Goal: Information Seeking & Learning: Learn about a topic

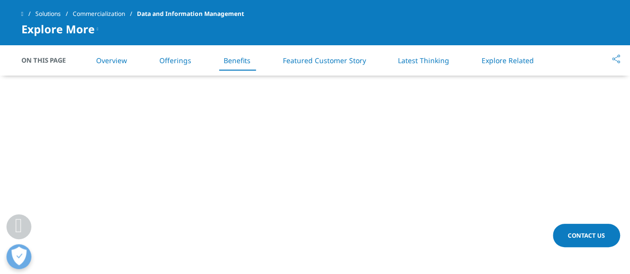
scroll to position [1145, 0]
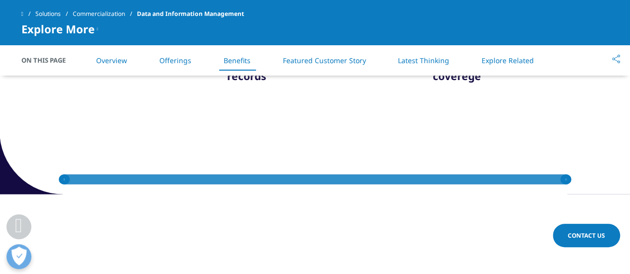
click at [109, 13] on link "Commercialization" at bounding box center [105, 14] width 64 height 18
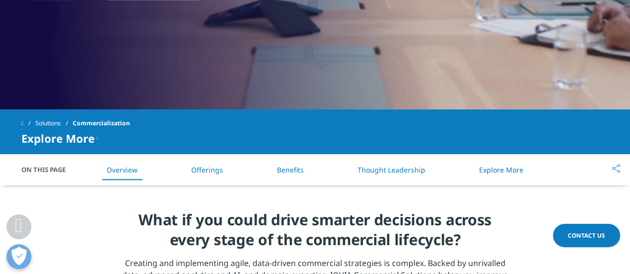
scroll to position [398, 0]
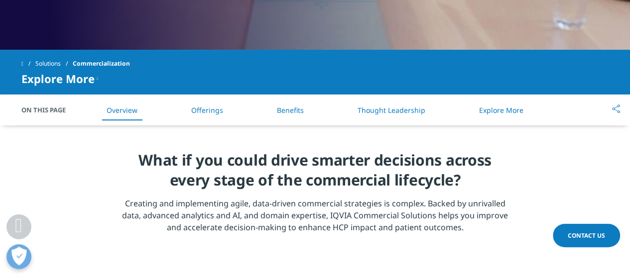
click at [57, 63] on link "Solutions" at bounding box center [53, 64] width 37 height 18
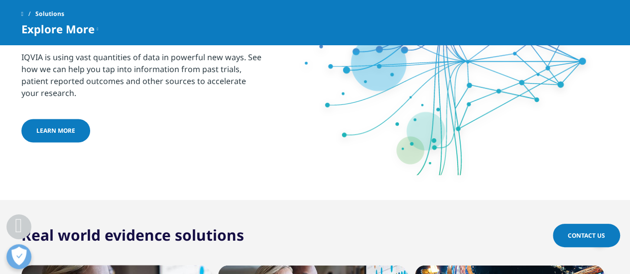
scroll to position [750, 0]
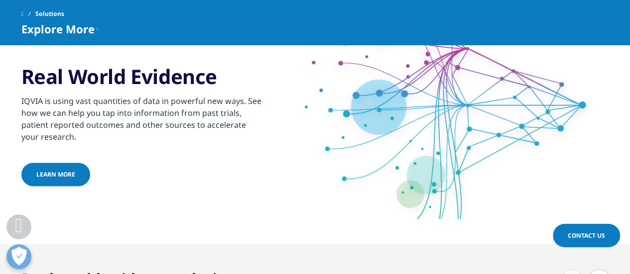
click at [87, 169] on link "Learn more" at bounding box center [55, 174] width 69 height 23
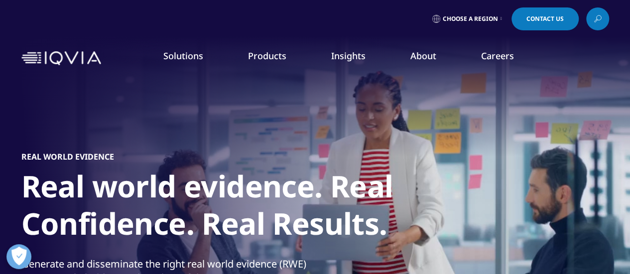
click at [73, 58] on img at bounding box center [61, 58] width 80 height 14
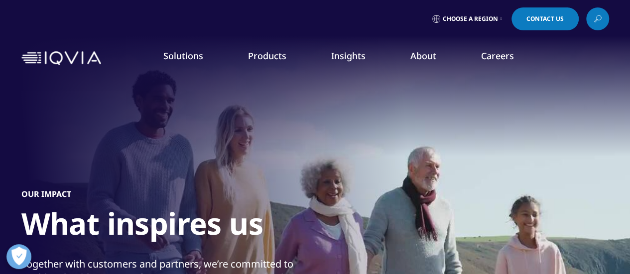
click at [102, 109] on span "quick find a capability" at bounding box center [80, 108] width 78 height 8
click at [555, 84] on div "THERAPEUTIC AREAS Cardiovascular Cell and Gene Therapy Central Nervous System G…" at bounding box center [553, 234] width 154 height 304
click at [507, 107] on div "THERAPEUTIC AREAS Cardiovascular Cell and Gene Therapy Central Nervous System G…" at bounding box center [553, 234] width 154 height 304
click at [442, 110] on icon "Primary" at bounding box center [443, 108] width 3 height 9
click at [180, 49] on nav "Solutions quick find a capability Clear Search Loading SOLUTIONS Research & Dev…" at bounding box center [357, 58] width 504 height 47
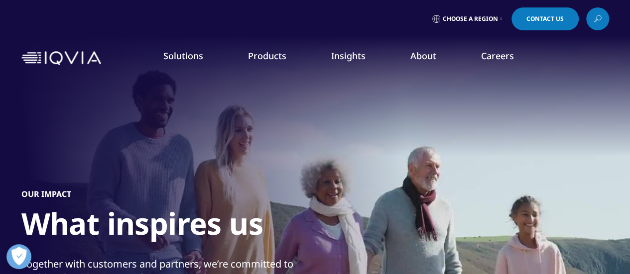
click at [185, 56] on link "Solutions" at bounding box center [183, 56] width 40 height 12
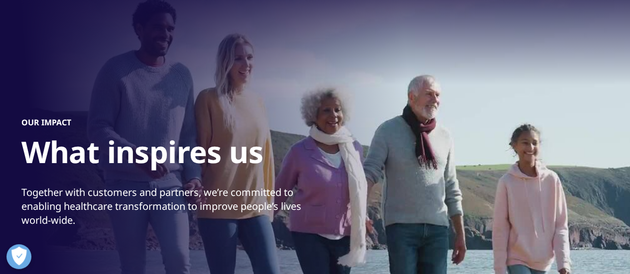
scroll to position [50, 0]
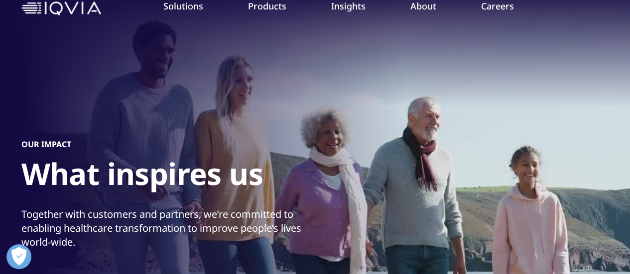
click at [49, 89] on h5 "SOLUTIONS" at bounding box center [88, 92] width 146 height 20
click at [202, 11] on link "Solutions" at bounding box center [183, 6] width 40 height 12
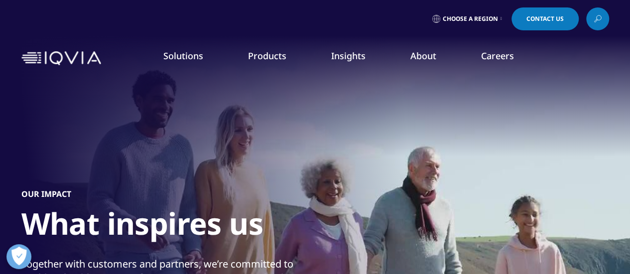
click at [180, 57] on link "Solutions" at bounding box center [183, 56] width 40 height 12
click at [181, 57] on link "Solutions" at bounding box center [183, 56] width 40 height 12
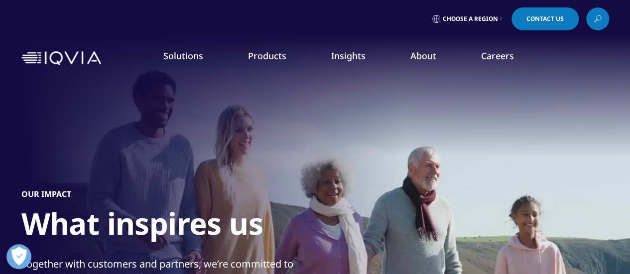
click at [59, 58] on img at bounding box center [61, 58] width 80 height 14
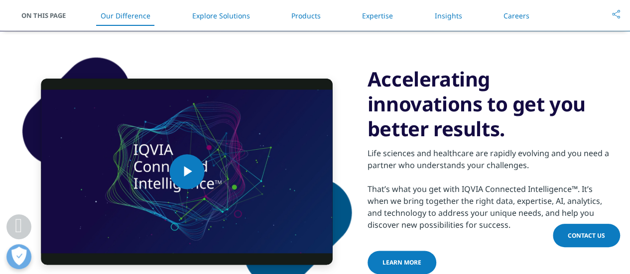
scroll to position [519, 0]
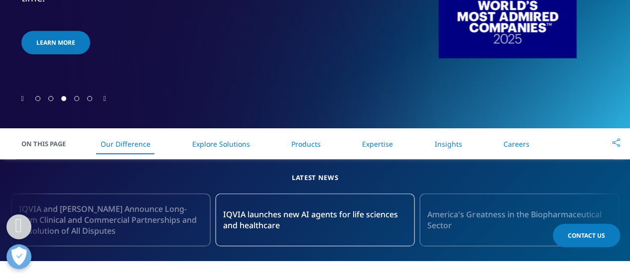
click at [204, 145] on link "Explore Solutions" at bounding box center [221, 143] width 58 height 9
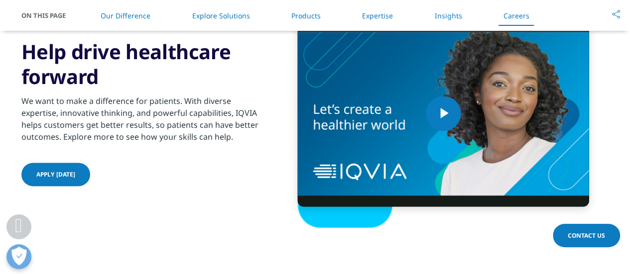
scroll to position [2885, 0]
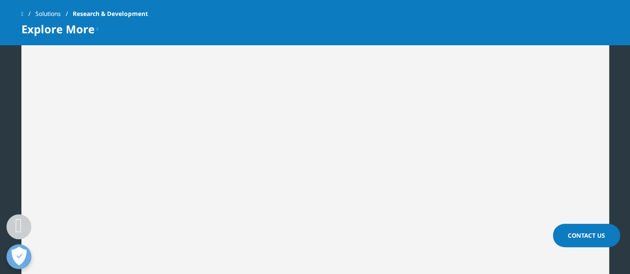
scroll to position [1394, 0]
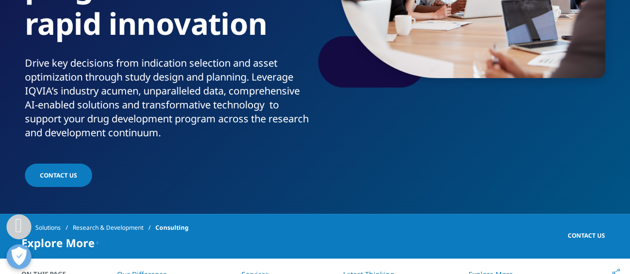
scroll to position [299, 0]
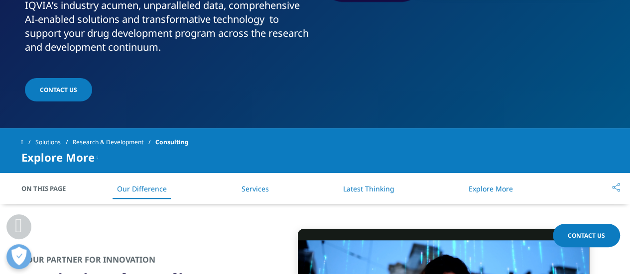
click at [256, 183] on li "Services" at bounding box center [254, 188] width 47 height 29
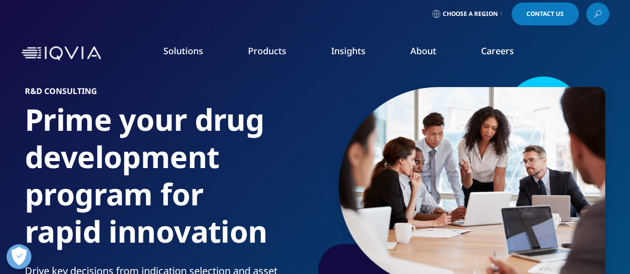
scroll to position [0, 0]
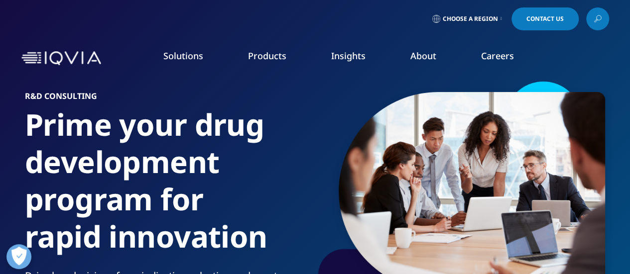
click at [415, 57] on link "About" at bounding box center [423, 56] width 26 height 12
click at [192, 155] on link "Our Impact" at bounding box center [246, 152] width 154 height 11
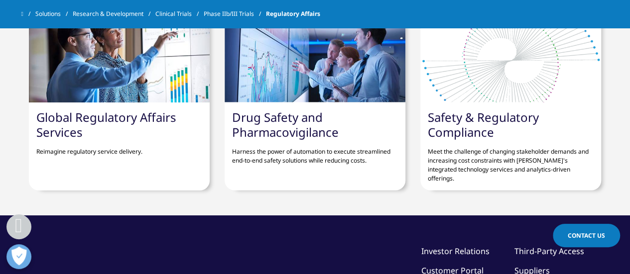
scroll to position [1276, 0]
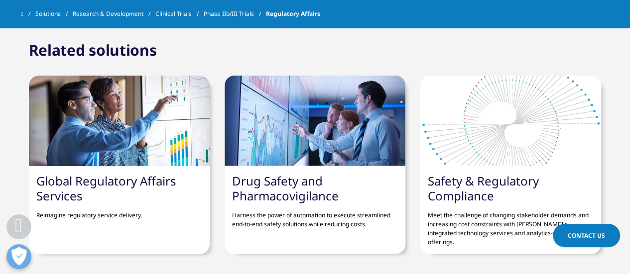
click at [146, 183] on link "Global Regulatory Affairs Services" at bounding box center [106, 188] width 140 height 31
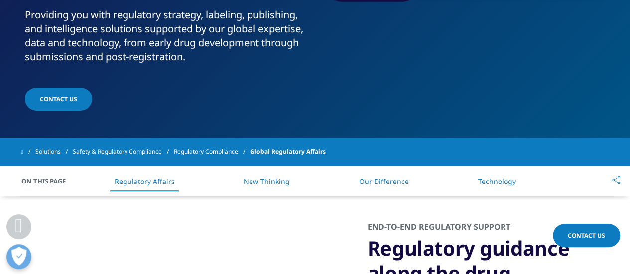
click at [394, 175] on li "Our Difference" at bounding box center [384, 181] width 70 height 29
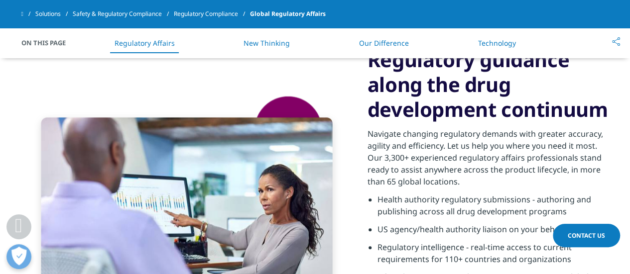
scroll to position [346, 0]
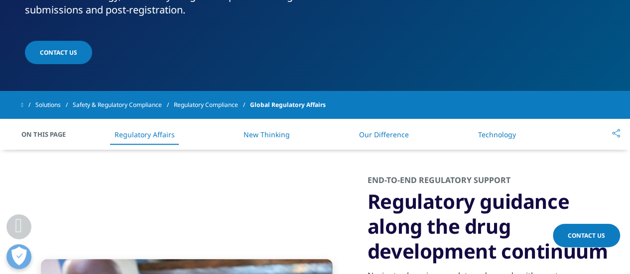
click at [212, 108] on link "Regulatory Compliance" at bounding box center [212, 105] width 76 height 18
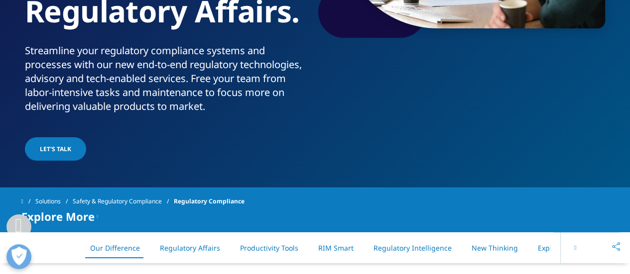
scroll to position [299, 0]
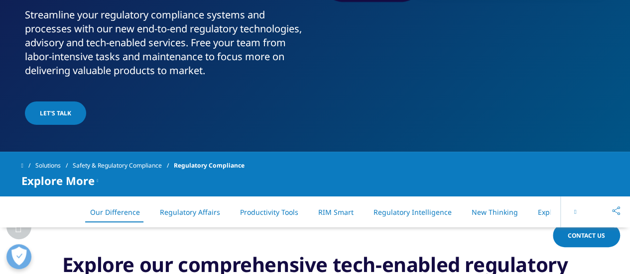
click at [137, 170] on link "Safety & Regulatory Compliance" at bounding box center [123, 166] width 101 height 18
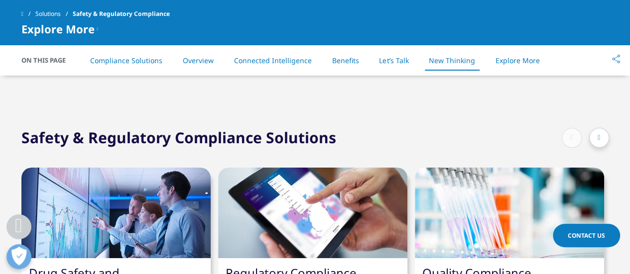
scroll to position [2390, 0]
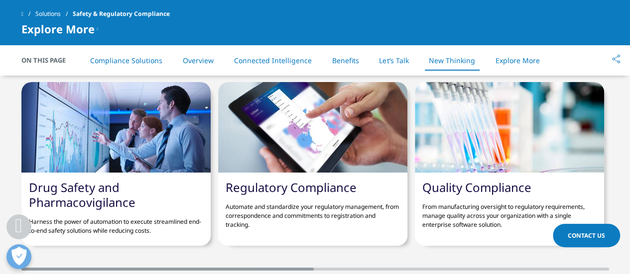
click at [77, 203] on link "Drug Safety and Pharmacovigilance" at bounding box center [82, 194] width 107 height 31
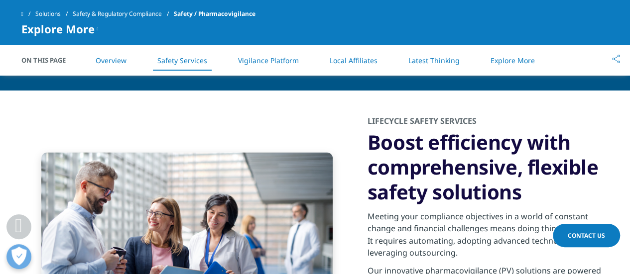
scroll to position [747, 0]
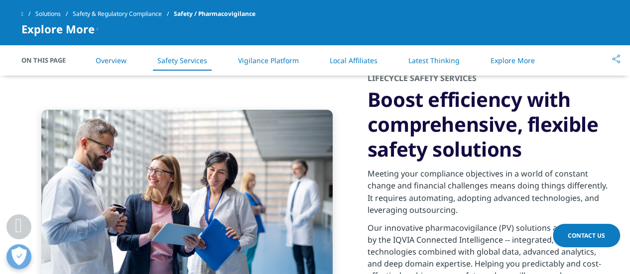
click at [156, 19] on link "Safety & Regulatory Compliance" at bounding box center [123, 14] width 101 height 18
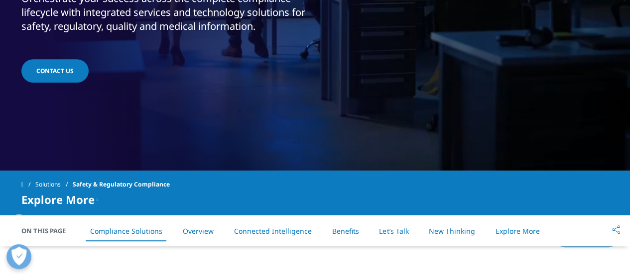
scroll to position [299, 0]
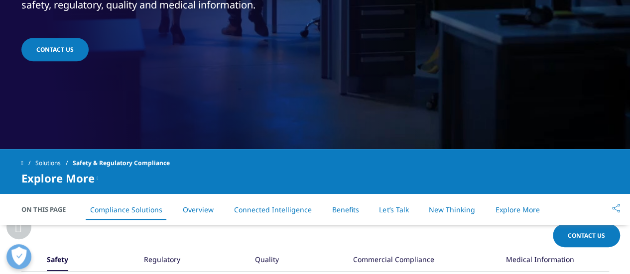
click at [53, 166] on link "Solutions" at bounding box center [53, 163] width 37 height 18
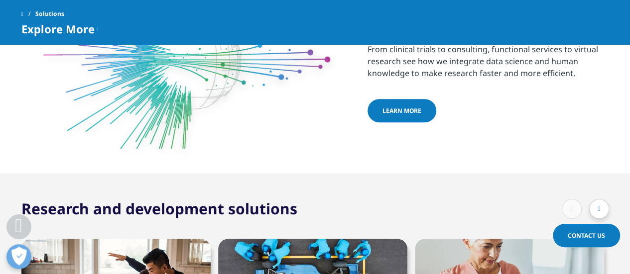
scroll to position [299, 0]
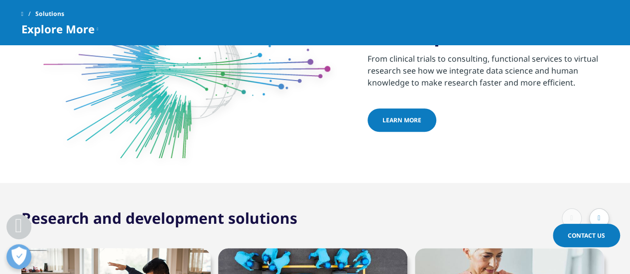
click at [371, 129] on div "Learn more" at bounding box center [487, 121] width 241 height 25
click at [382, 120] on span "Learn more" at bounding box center [401, 120] width 39 height 8
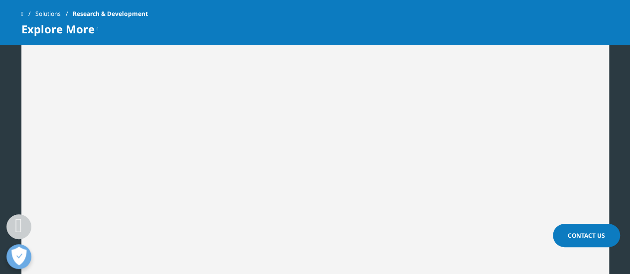
scroll to position [1494, 0]
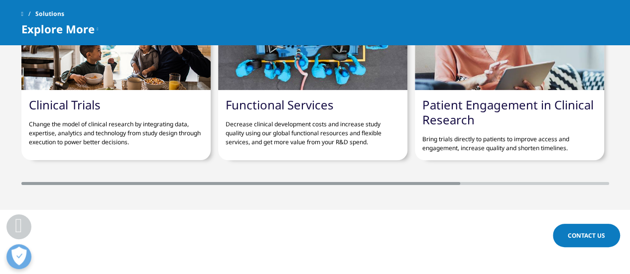
scroll to position [747, 0]
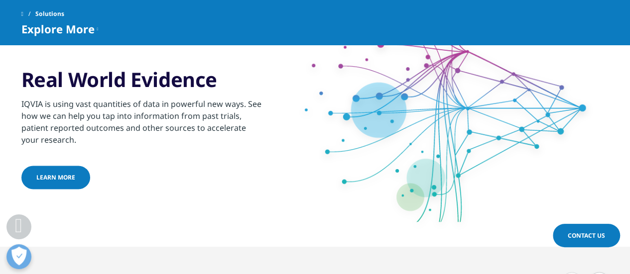
click at [75, 181] on link "Learn more" at bounding box center [55, 177] width 69 height 23
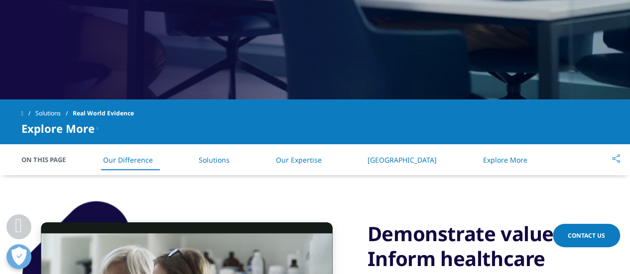
click at [316, 163] on link "Our Expertise" at bounding box center [298, 159] width 46 height 9
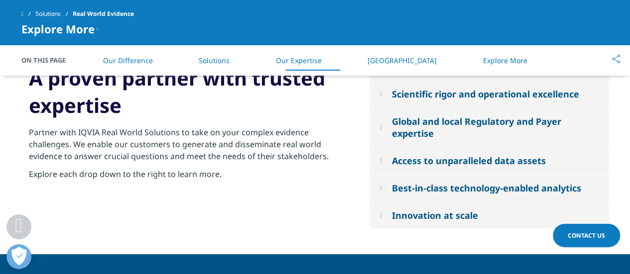
scroll to position [1076, 0]
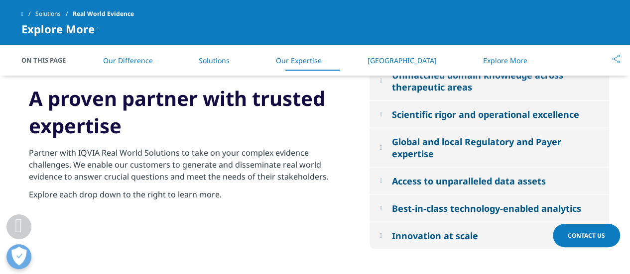
click at [385, 114] on button "Scientific rigor and operational excellence" at bounding box center [488, 114] width 239 height 27
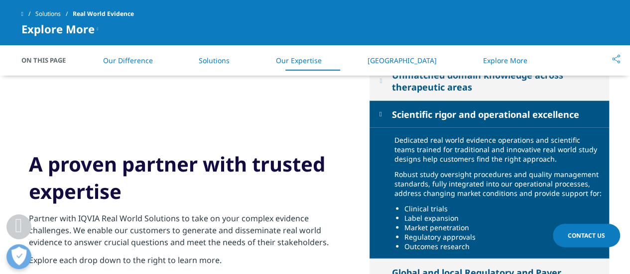
click at [385, 114] on button "Scientific rigor and operational excellence" at bounding box center [488, 114] width 239 height 27
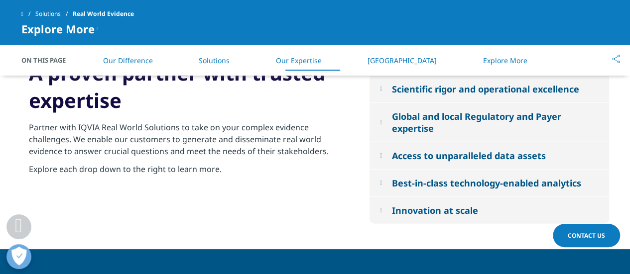
scroll to position [1126, 0]
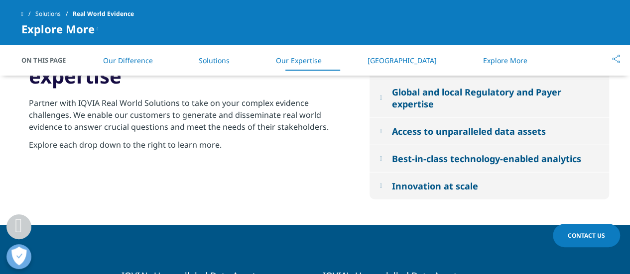
click at [213, 70] on li "Solutions" at bounding box center [214, 60] width 51 height 29
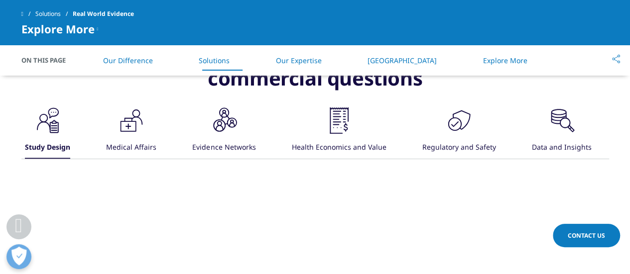
scroll to position [698, 0]
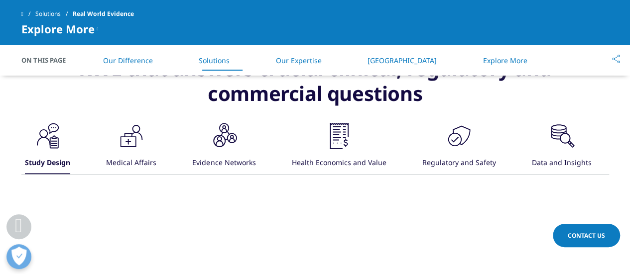
click at [63, 121] on icon ".cls-1{fill:#231f20;}" at bounding box center [48, 136] width 30 height 30
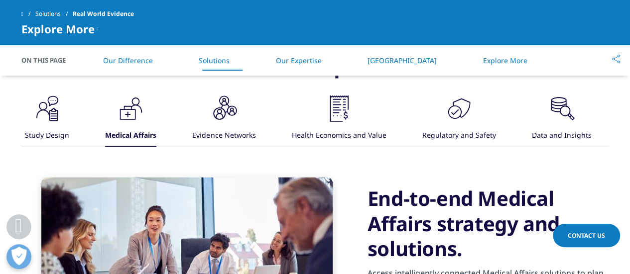
scroll to position [747, 0]
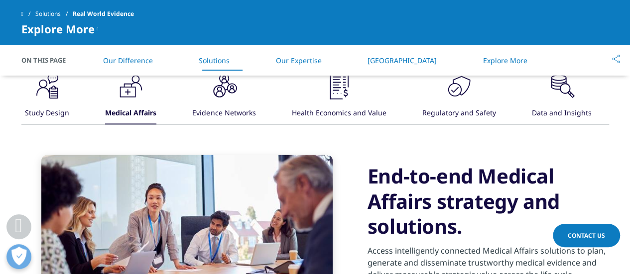
click at [221, 104] on div "Evidence Networks" at bounding box center [223, 113] width 63 height 21
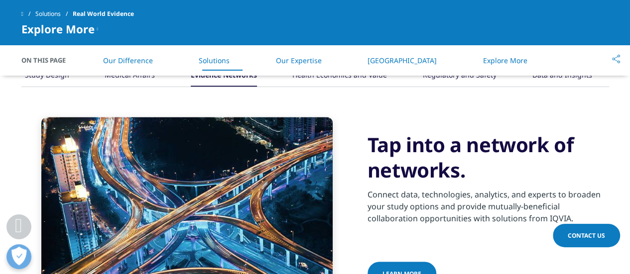
scroll to position [698, 0]
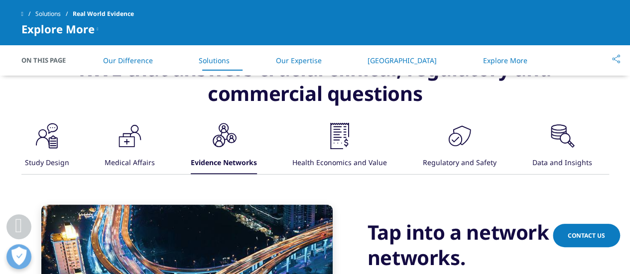
click at [149, 148] on div ".cls-1{fill:#231f20;} Medical Affairs" at bounding box center [130, 147] width 50 height 53
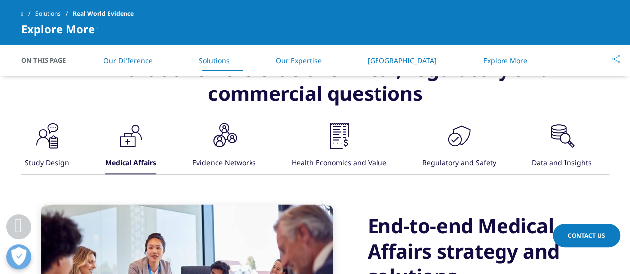
click at [62, 133] on icon ".cls-1{fill:#231f20;}" at bounding box center [47, 136] width 30 height 30
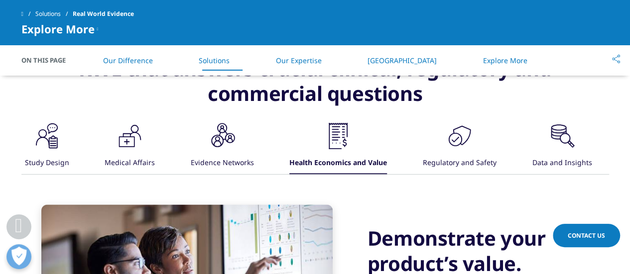
click at [62, 139] on icon ".cls-1{fill:#231f20;}" at bounding box center [47, 136] width 30 height 30
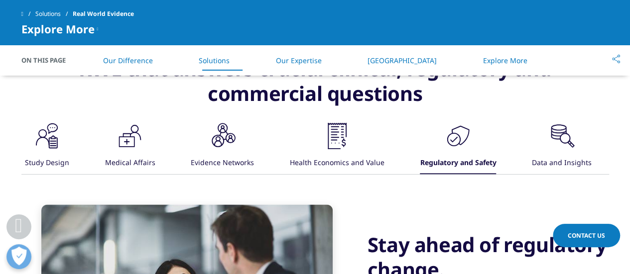
click at [78, 122] on div ".st0{fill:#140b42} Study Design .cls-1{fill:#231f20;} Medical Affairs .cls-1{fi…" at bounding box center [314, 147] width 587 height 53
click at [43, 133] on icon ".st0{fill:#140b42}" at bounding box center [47, 136] width 30 height 30
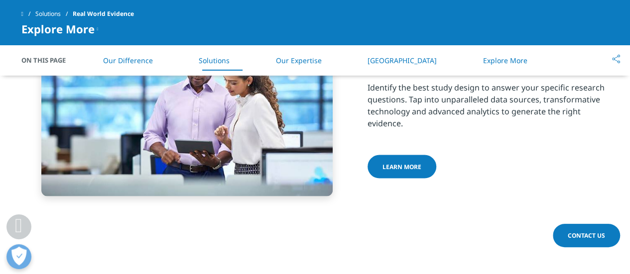
scroll to position [897, 0]
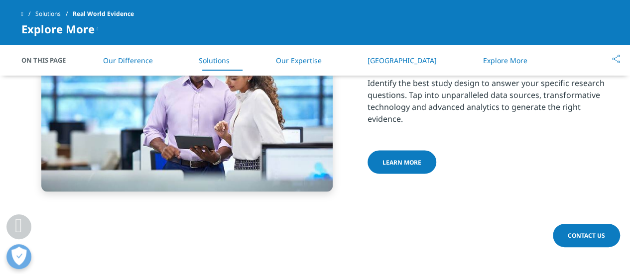
click at [405, 157] on link "Learn more" at bounding box center [401, 161] width 69 height 23
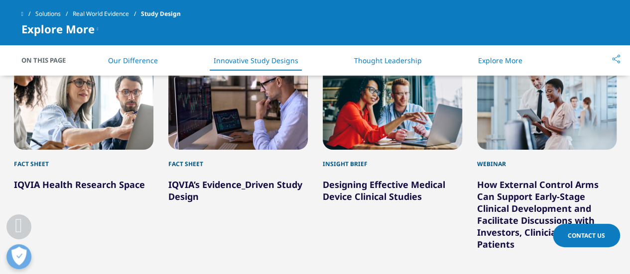
scroll to position [1095, 0]
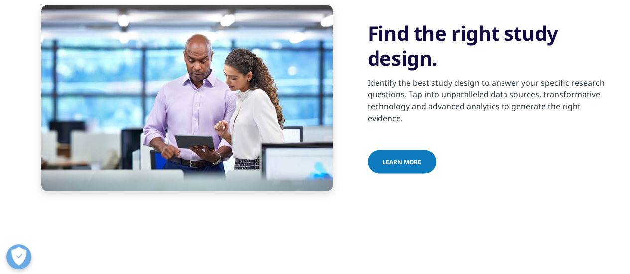
scroll to position [897, 0]
